Goal: Task Accomplishment & Management: Use online tool/utility

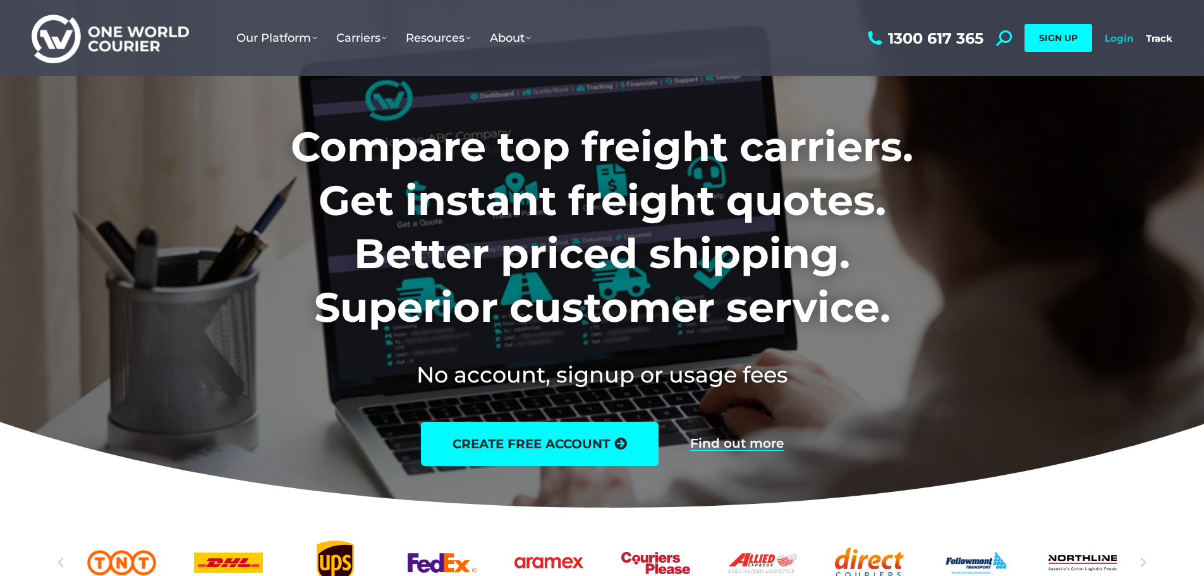
click at [1107, 37] on link "Login" at bounding box center [1118, 38] width 28 height 12
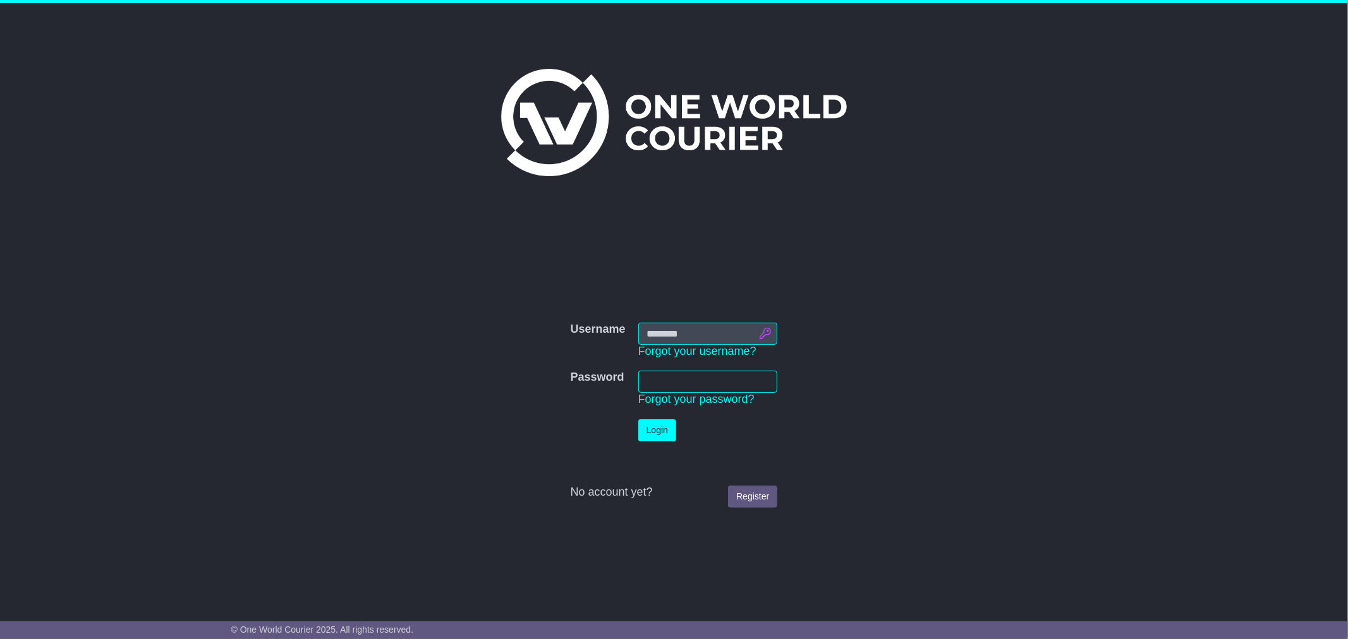
click at [763, 335] on input "Username" at bounding box center [708, 334] width 140 height 22
type input "**********"
click at [660, 430] on button "Login" at bounding box center [657, 431] width 38 height 22
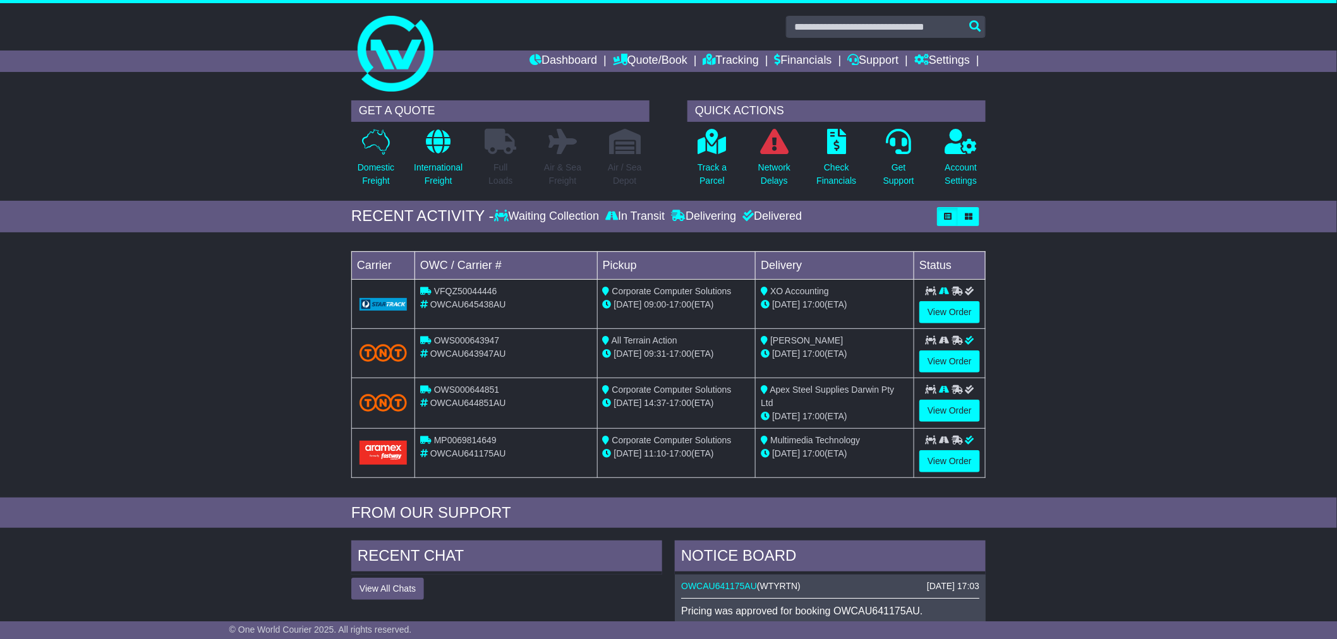
drag, startPoint x: 245, startPoint y: 103, endPoint x: 224, endPoint y: 1, distance: 103.7
click at [243, 102] on div "GET A QUOTE Domestic Freight International Freight Full Loads Air & Sea Freight…" at bounding box center [668, 147] width 1337 height 107
